Goal: Information Seeking & Learning: Understand process/instructions

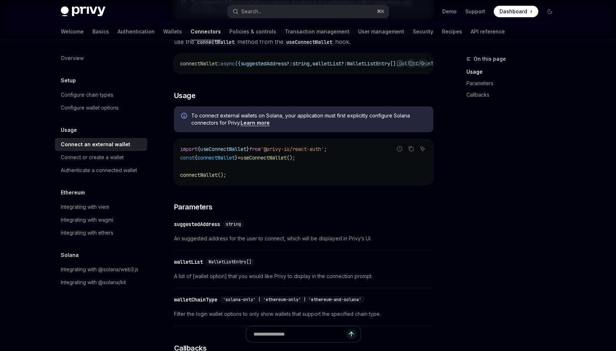
scroll to position [119, 0]
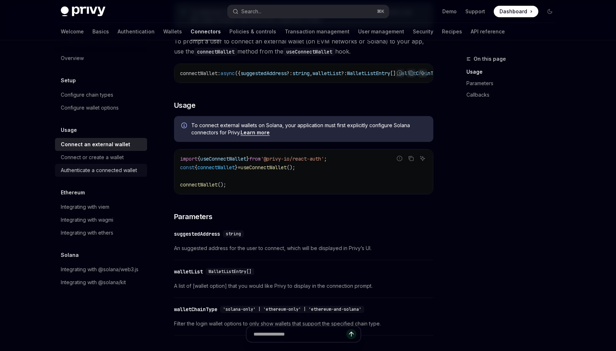
click at [121, 164] on link "Authenticate a connected wallet" at bounding box center [101, 170] width 92 height 13
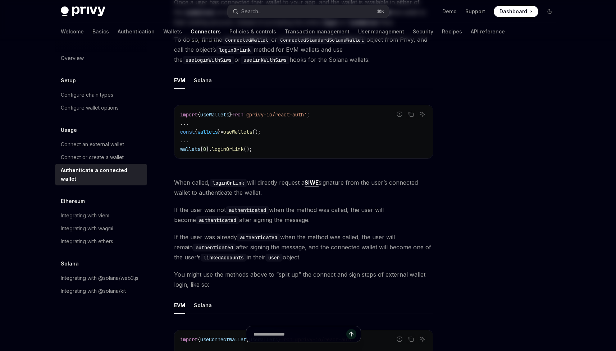
type textarea "*"
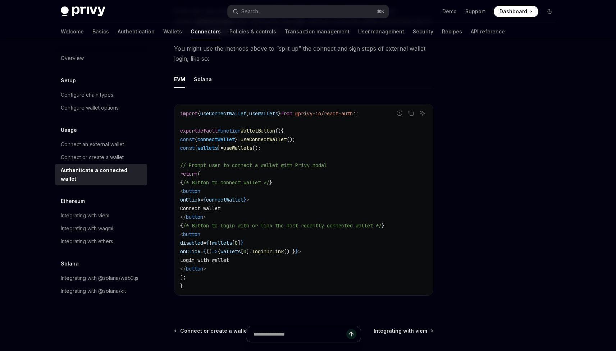
scroll to position [348, 0]
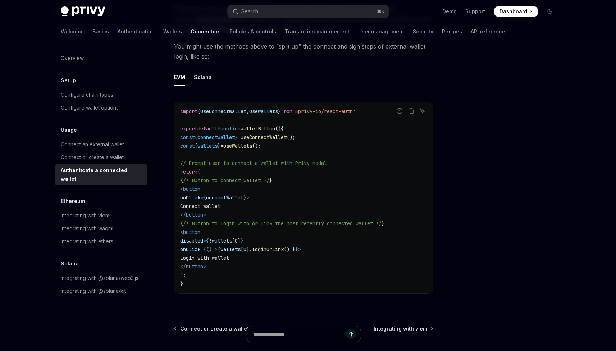
click at [218, 140] on span "connectWallet" at bounding box center [215, 137] width 37 height 6
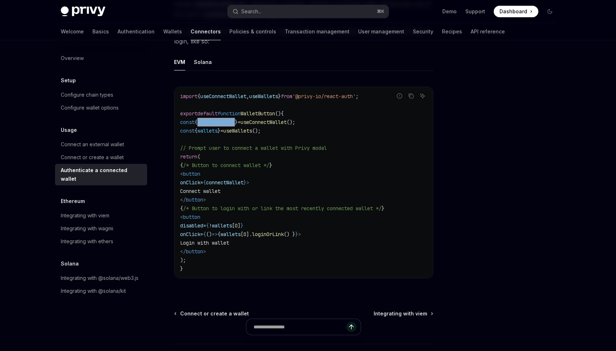
scroll to position [365, 0]
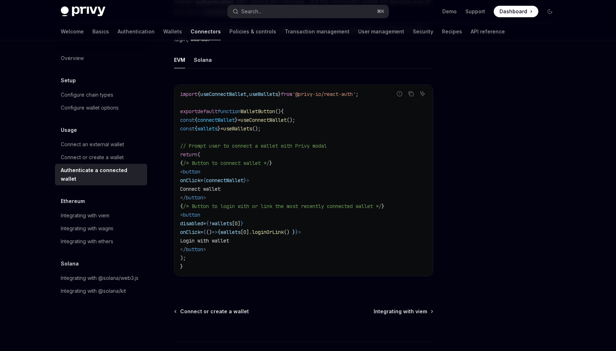
click at [228, 134] on code "import { useConnectWallet , useWallets } from '@privy-io/react-auth' ; export d…" at bounding box center [303, 180] width 247 height 181
click at [223, 131] on span "=" at bounding box center [221, 128] width 3 height 6
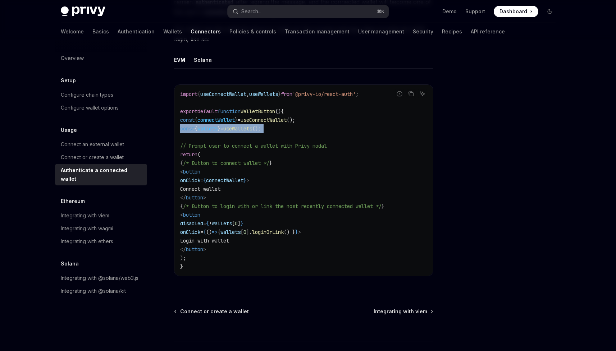
click at [223, 131] on span "=" at bounding box center [221, 128] width 3 height 6
click at [231, 147] on span "// Prompt user to connect a wallet with Privy modal" at bounding box center [253, 146] width 147 height 6
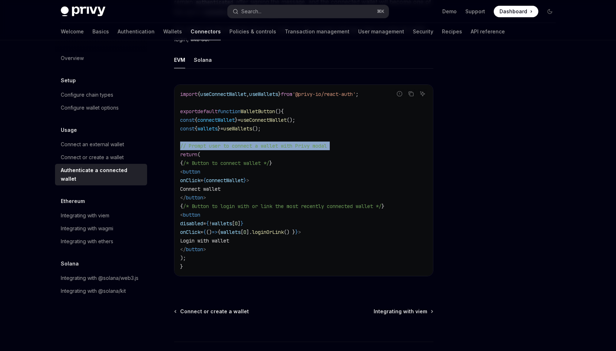
click at [231, 147] on span "// Prompt user to connect a wallet with Privy modal" at bounding box center [253, 146] width 147 height 6
click at [252, 147] on span "// Prompt user to connect a wallet with Privy modal" at bounding box center [253, 146] width 147 height 6
drag, startPoint x: 252, startPoint y: 147, endPoint x: 268, endPoint y: 152, distance: 16.9
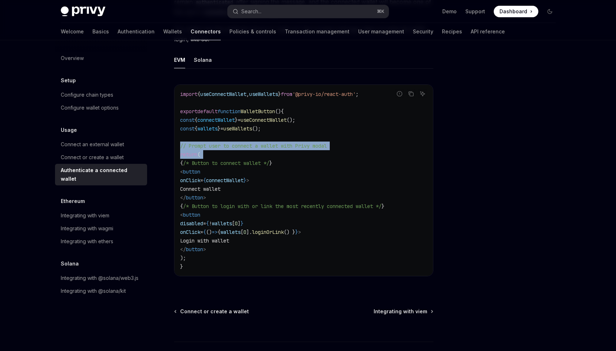
click at [268, 152] on code "import { useConnectWallet , useWallets } from '@privy-io/react-auth' ; export d…" at bounding box center [303, 180] width 247 height 181
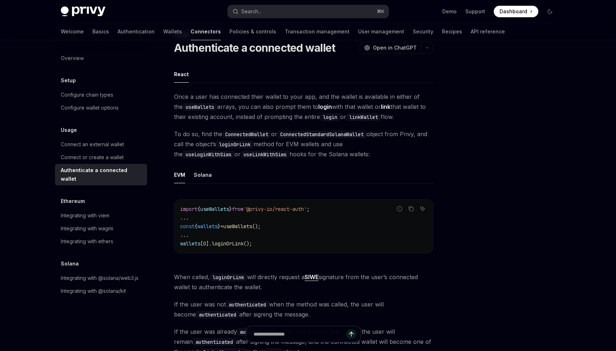
scroll to position [20, 0]
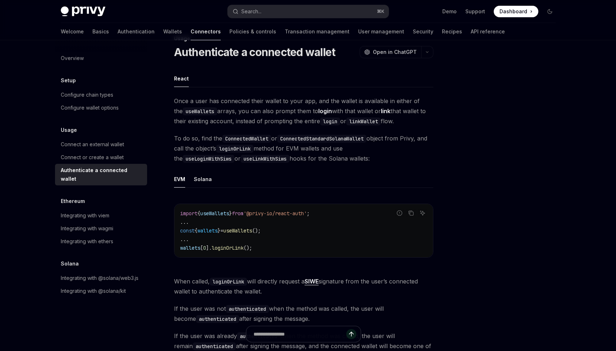
click at [196, 135] on span "To do so, find the ConnectedWallet or ConnectedStandardSolanaWallet object from…" at bounding box center [303, 148] width 259 height 30
click at [191, 110] on code "useWallets" at bounding box center [200, 111] width 35 height 8
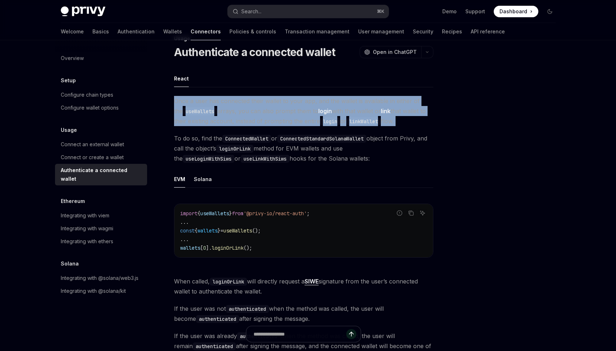
click at [191, 110] on code "useWallets" at bounding box center [200, 111] width 35 height 8
click at [194, 113] on code "useWallets" at bounding box center [200, 111] width 35 height 8
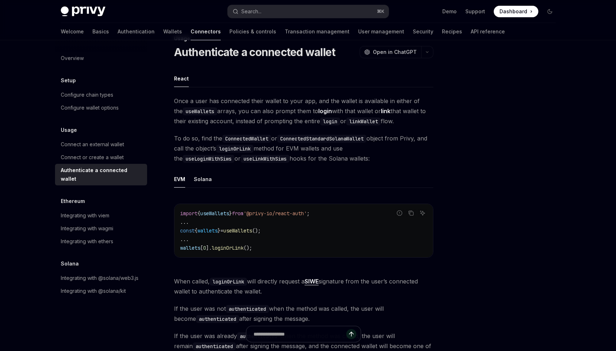
click at [210, 105] on span "Once a user has connected their wallet to your app, and the wallet is available…" at bounding box center [303, 111] width 259 height 30
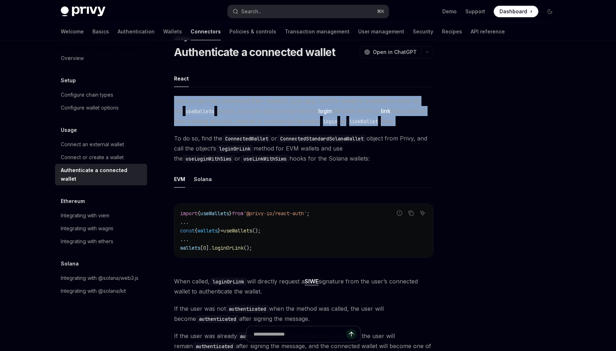
click at [210, 105] on span "Once a user has connected their wallet to your app, and the wallet is available…" at bounding box center [303, 111] width 259 height 30
click at [221, 118] on span "Once a user has connected their wallet to your app, and the wallet is available…" at bounding box center [303, 111] width 259 height 30
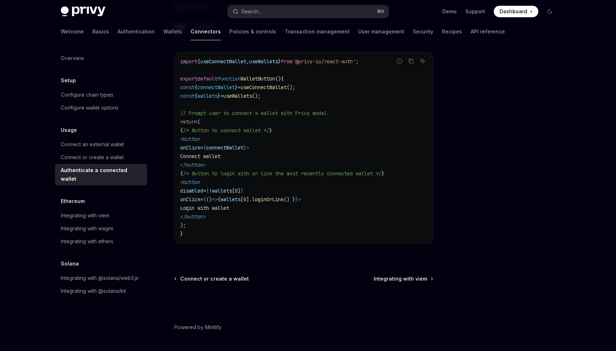
scroll to position [398, 0]
click at [214, 87] on span "connectWallet" at bounding box center [215, 86] width 37 height 6
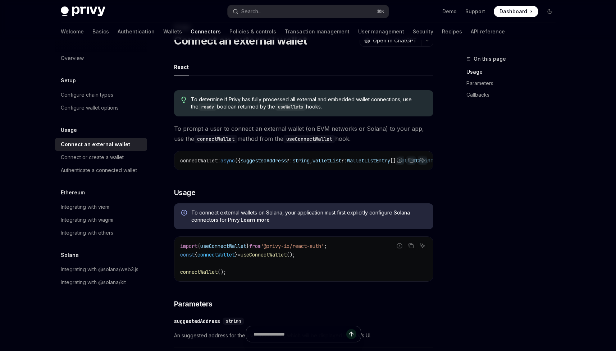
scroll to position [7, 0]
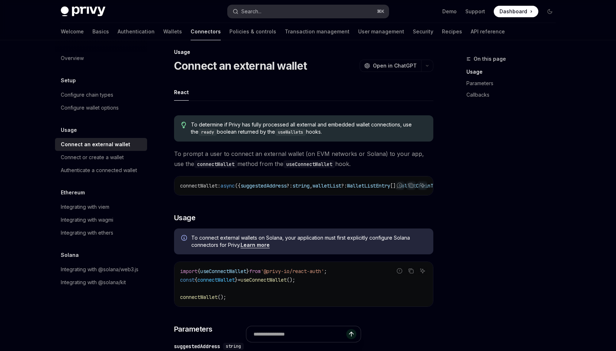
click at [230, 10] on button "Search... ⌘ K" at bounding box center [307, 11] width 161 height 13
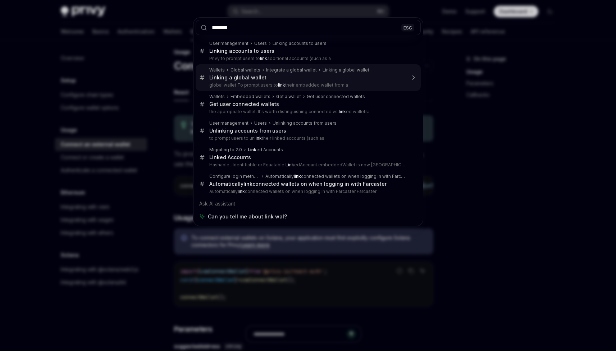
type input "******"
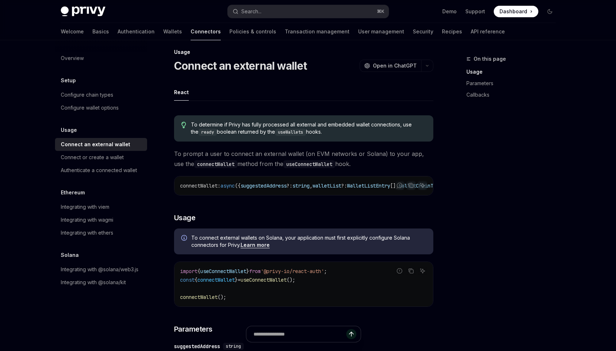
type textarea "*"
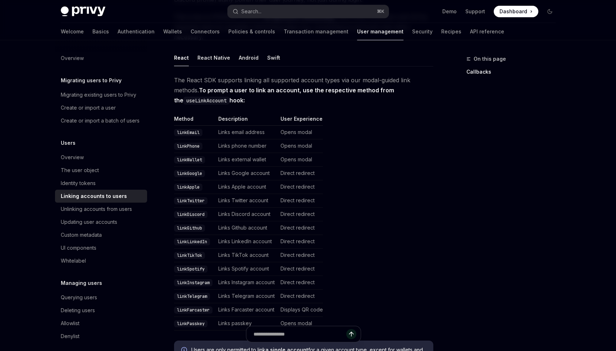
scroll to position [106, 0]
click at [194, 156] on code "linkWallet" at bounding box center [189, 159] width 31 height 7
drag, startPoint x: 194, startPoint y: 148, endPoint x: 285, endPoint y: 149, distance: 90.6
click at [284, 153] on tr "linkWallet Links external wallet Opens modal" at bounding box center [248, 160] width 149 height 14
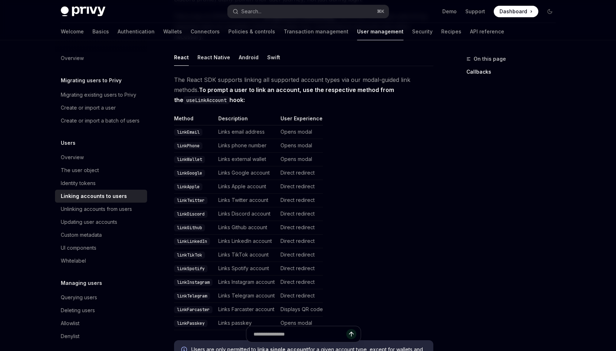
click at [289, 153] on td "Opens modal" at bounding box center [299, 160] width 45 height 14
click at [212, 153] on td "linkWallet" at bounding box center [194, 160] width 41 height 14
click at [201, 156] on code "linkWallet" at bounding box center [189, 159] width 31 height 7
click at [193, 156] on code "linkWallet" at bounding box center [189, 159] width 31 height 7
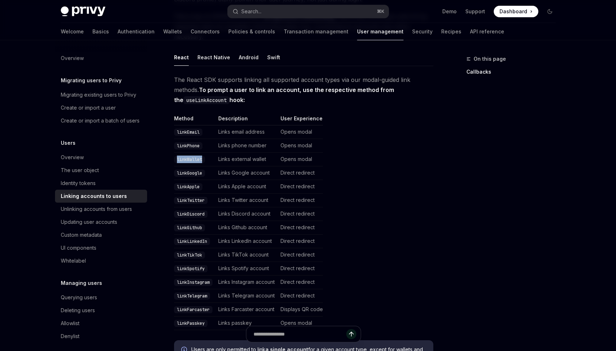
click at [193, 156] on code "linkWallet" at bounding box center [189, 159] width 31 height 7
copy code "linkWallet"
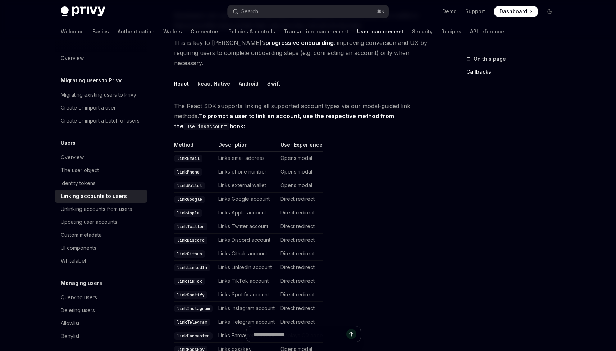
scroll to position [530, 0]
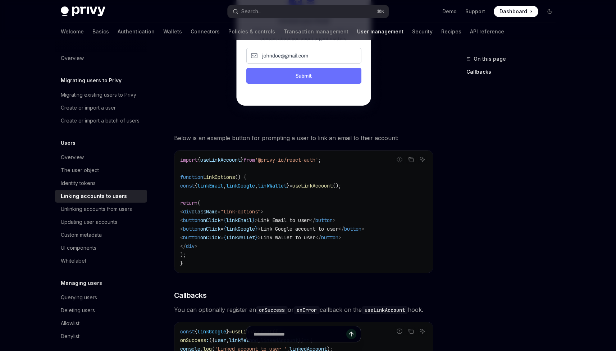
click at [255, 183] on span "linkGoogle" at bounding box center [240, 186] width 29 height 6
copy code "const { linkEmail , linkGoogle , linkWallet } = useLinkAccount ();"
